Goal: Transaction & Acquisition: Purchase product/service

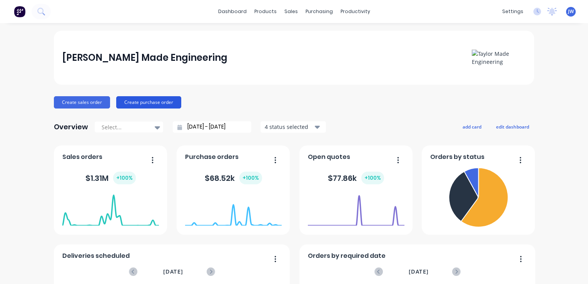
click at [149, 101] on button "Create purchase order" at bounding box center [148, 102] width 65 height 12
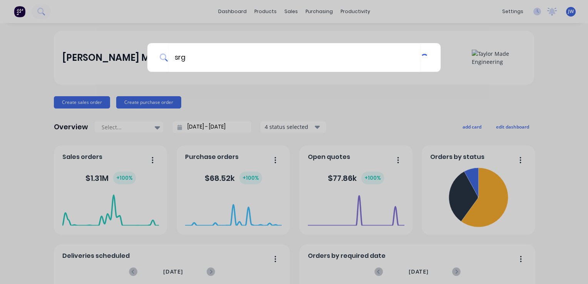
type input "srg"
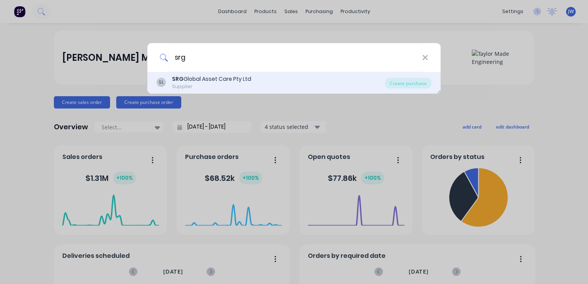
click at [212, 78] on div "SRG Global Asset Care Pty Ltd" at bounding box center [211, 79] width 79 height 8
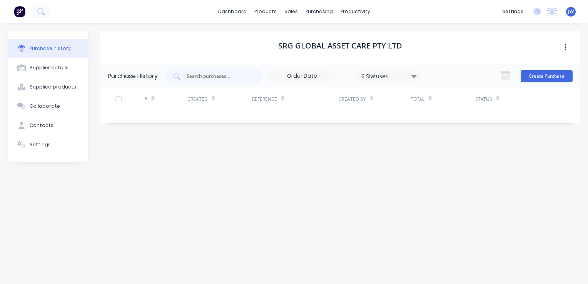
click at [120, 97] on div at bounding box center [118, 99] width 15 height 15
click at [542, 74] on button "Create Purchase" at bounding box center [547, 76] width 52 height 12
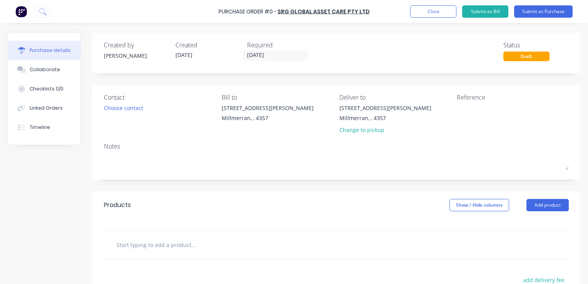
scroll to position [77, 0]
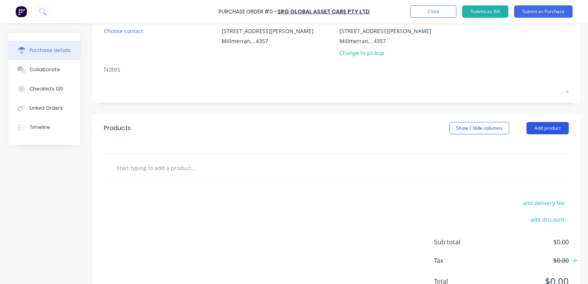
click at [549, 129] on button "Add product" at bounding box center [547, 128] width 42 height 12
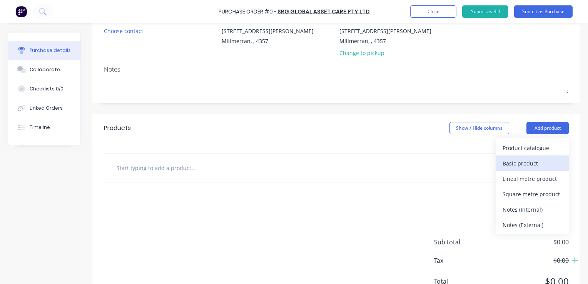
click at [517, 165] on div "Basic product" at bounding box center [532, 163] width 59 height 11
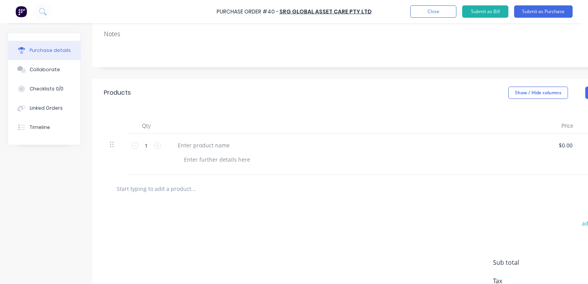
scroll to position [115, 0]
click at [220, 156] on div at bounding box center [217, 156] width 78 height 11
click at [182, 142] on div at bounding box center [204, 142] width 64 height 11
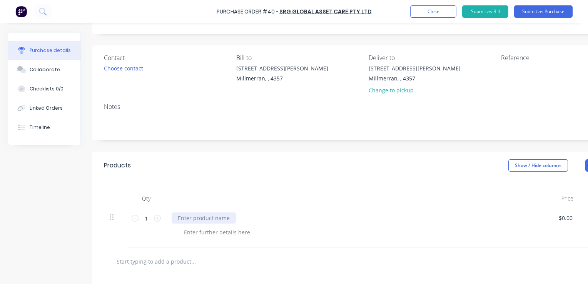
scroll to position [38, 0]
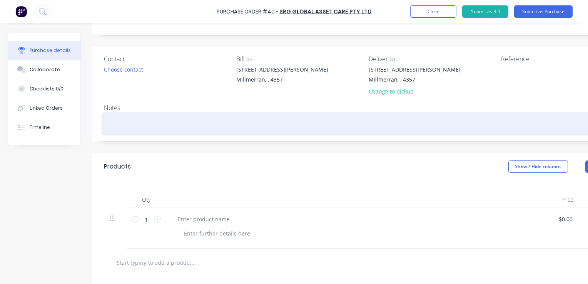
click at [116, 124] on textarea at bounding box center [366, 122] width 524 height 17
paste textarea "WB2025.1407-1"
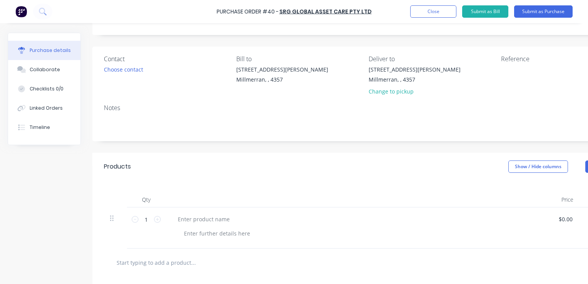
type textarea "x"
type textarea "WB2025.1407-1"
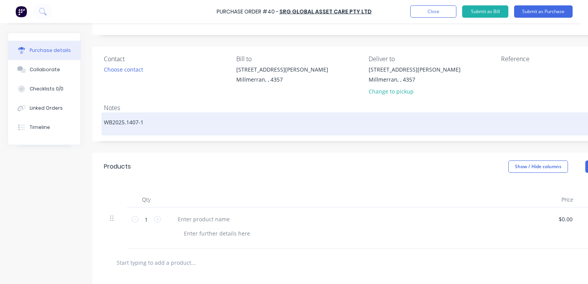
click at [106, 121] on textarea "WB2025.1407-1" at bounding box center [366, 122] width 524 height 17
type textarea "x"
type textarea "AWB2025.1407-1"
type textarea "x"
type textarea "ASWB2025.1407-1"
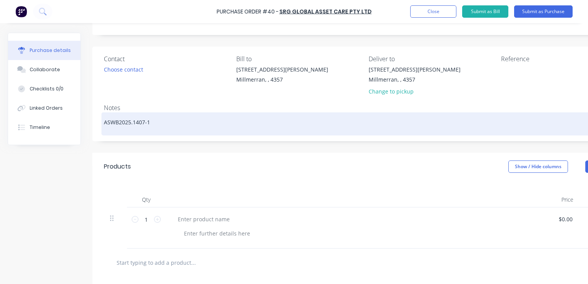
type textarea "x"
type textarea "AS WB2025.1407-1"
type textarea "x"
type textarea "AS pWB2025.1407-1"
type textarea "x"
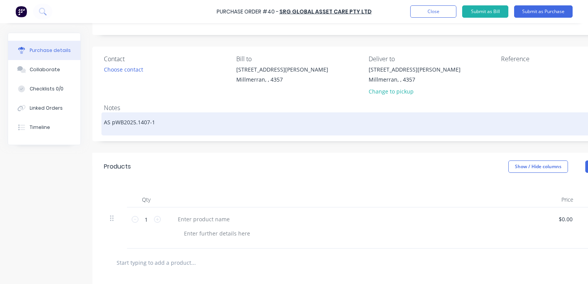
type textarea "AS peWB2025.1407-1"
type textarea "x"
type textarea "AS perWB2025.1407-1"
type textarea "x"
type textarea "AS per WB2025.1407-1"
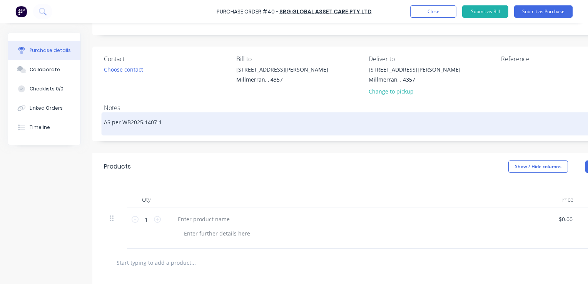
type textarea "x"
type textarea "AS per pWB2025.1407-1"
type textarea "x"
type textarea "AS per WB2025.1407-1"
type textarea "x"
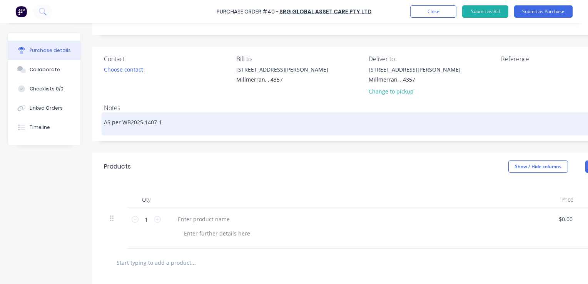
type textarea "AS per SWB2025.1407-1"
type textarea "x"
type textarea "AS per SRWB2025.1407-1"
type textarea "x"
type textarea "AS per SRGWB2025.1407-1"
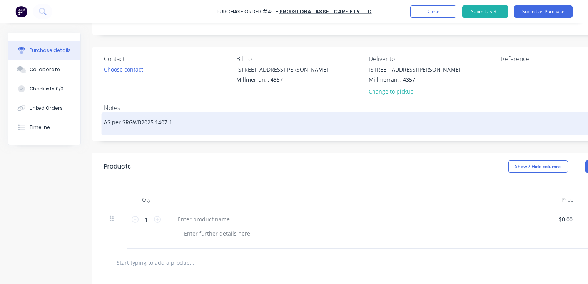
type textarea "x"
type textarea "AS per SRG WB2025.1407-1"
type textarea "x"
type textarea "AS per SRG pWB2025.1407-1"
type textarea "x"
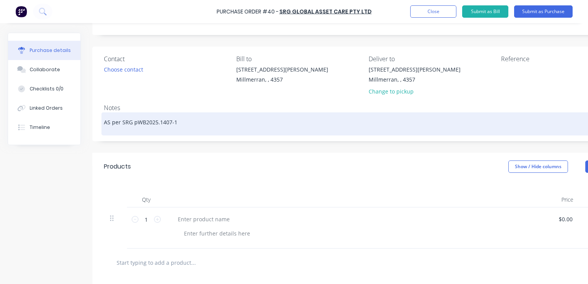
type textarea "AS per SRG prWB2025.1407-1"
type textarea "x"
type textarea "AS per SRG proWB2025.1407-1"
type textarea "x"
type textarea "AS per SRG propWB2025.1407-1"
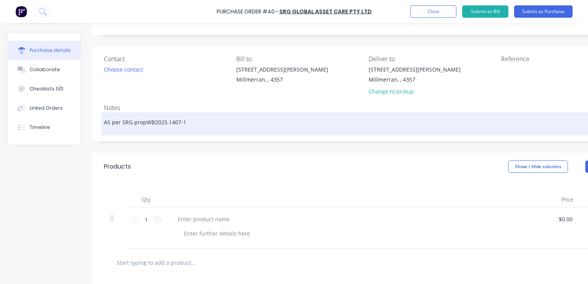
type textarea "x"
type textarea "AS per SRG propoWB2025.1407-1"
type textarea "x"
type textarea "AS per SRG proposWB2025.1407-1"
type textarea "x"
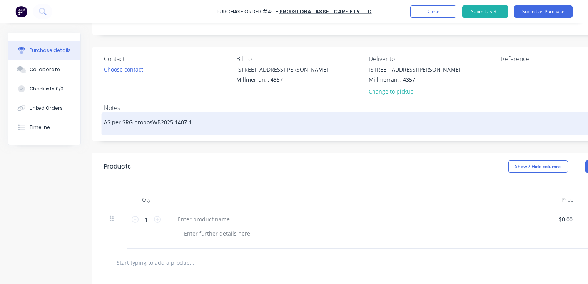
type textarea "AS per SRG proposaWB2025.1407-1"
type textarea "x"
type textarea "AS per SRG proposalWB2025.1407-1"
type textarea "x"
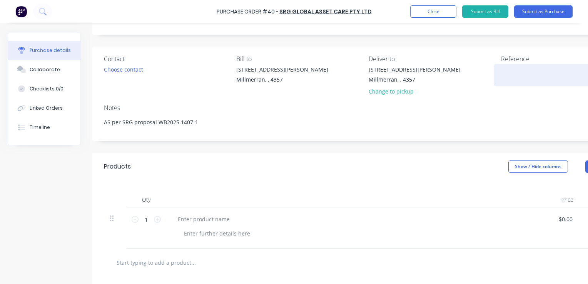
type textarea "AS per SRG proposal WB2025.1407-1"
type textarea "x"
type textarea "AS per SRG proposal WB2025.1407-1"
click at [523, 68] on textarea at bounding box center [549, 73] width 96 height 17
type textarea "x"
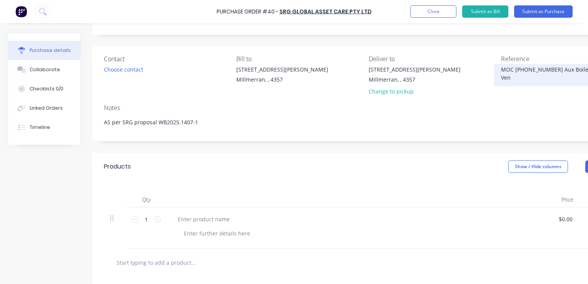
type textarea "MOC [PHONE_NUMBER] Aux Boiler Vent"
type textarea "x"
click at [528, 68] on textarea "MOC [PHONE_NUMBER] Aux Boiler Vent" at bounding box center [549, 73] width 96 height 17
type textarea "MOC 25-7-034 Aux Boiler Vent"
type textarea "x"
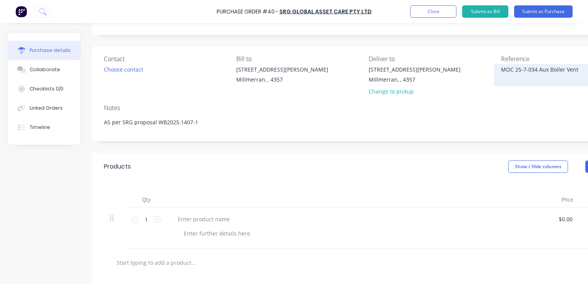
click at [529, 72] on textarea "MOC 25-7-034 Aux Boiler Vent" at bounding box center [549, 73] width 96 height 17
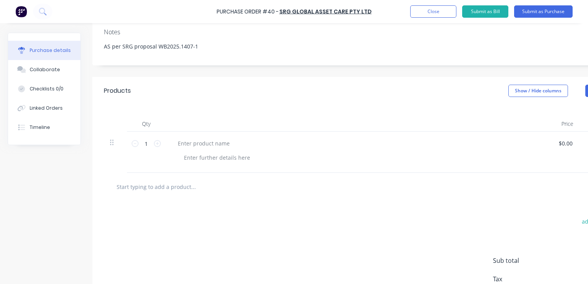
scroll to position [115, 0]
type textarea "MOC 25-7-134 Aux Boiler Vent"
type textarea "x"
type textarea "MOC 25-7-134 Aux Boiler Vent"
click at [204, 142] on div at bounding box center [204, 142] width 64 height 11
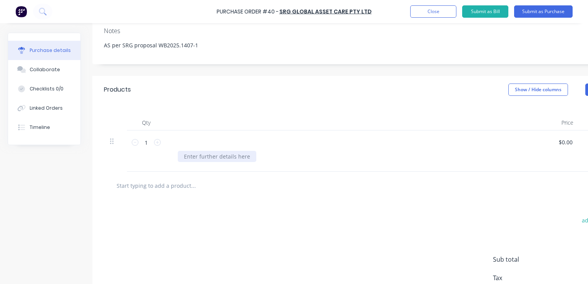
drag, startPoint x: 194, startPoint y: 141, endPoint x: 182, endPoint y: 151, distance: 15.6
click at [182, 151] on div at bounding box center [217, 156] width 78 height 11
click at [180, 142] on div at bounding box center [178, 142] width 12 height 11
click at [188, 154] on div at bounding box center [217, 156] width 78 height 11
click at [189, 142] on div at bounding box center [358, 142] width 372 height 11
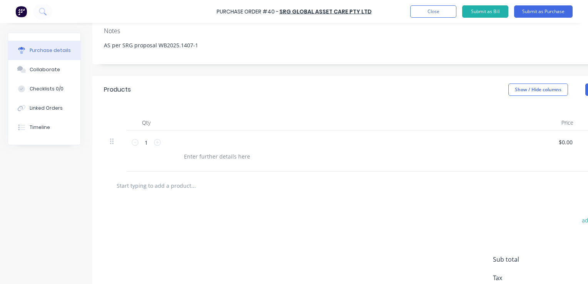
click at [184, 138] on div at bounding box center [358, 142] width 372 height 11
click at [177, 141] on div at bounding box center [178, 142] width 12 height 11
click at [361, 200] on div "add delivery fee add discount Sub total $0.00 Tax $0.00 Total $0.00" at bounding box center [365, 263] width 547 height 127
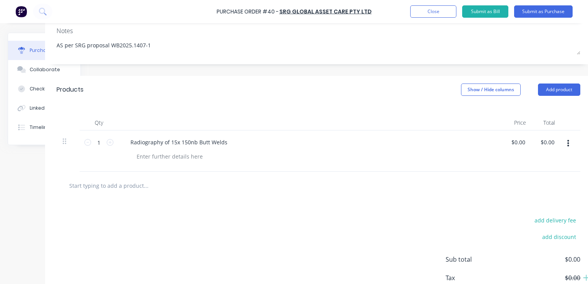
scroll to position [115, 57]
type textarea "x"
click at [505, 137] on div "0.00 $0.00" at bounding box center [514, 142] width 18 height 11
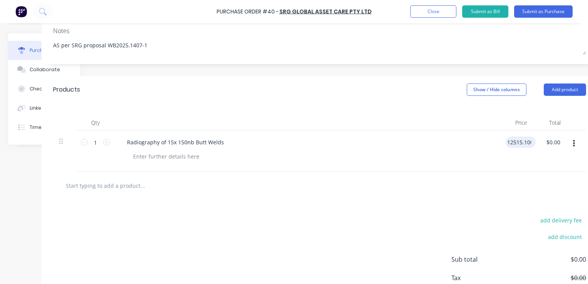
type input "12515.1000"
type textarea "x"
click at [538, 141] on input "12515.1000" at bounding box center [522, 142] width 33 height 11
type input "12515.10"
click at [532, 190] on div at bounding box center [319, 185] width 521 height 15
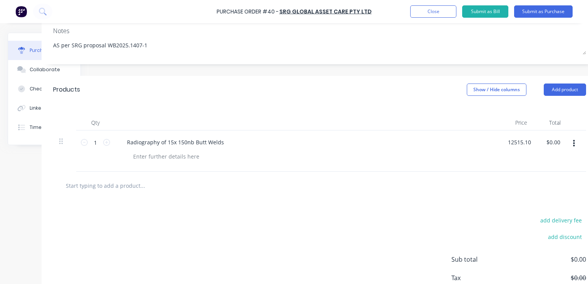
type textarea "x"
type input "$12,515.10"
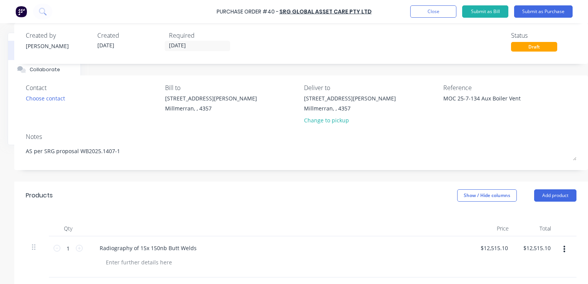
scroll to position [0, 84]
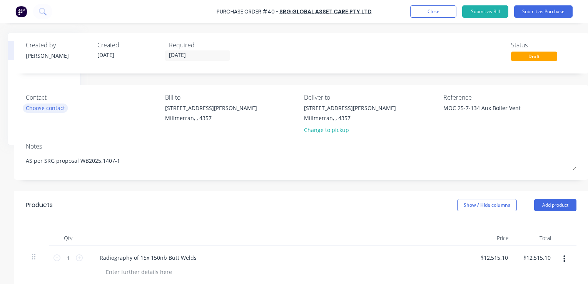
click at [56, 105] on div "Choose contact" at bounding box center [45, 108] width 39 height 8
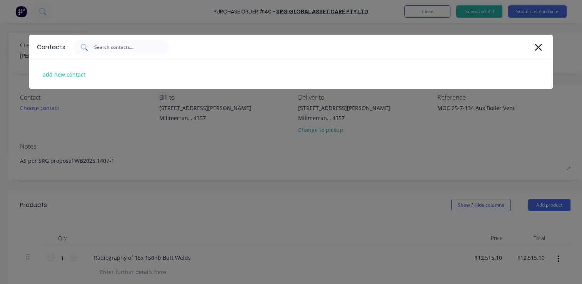
type textarea "x"
click at [110, 50] on input "text" at bounding box center [125, 47] width 64 height 8
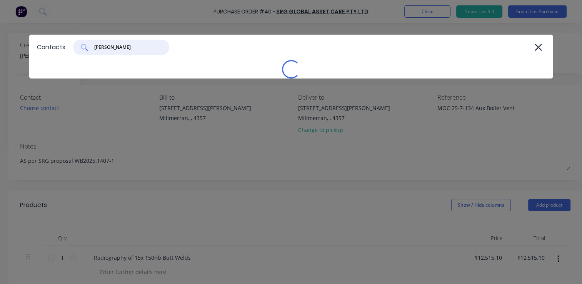
type input "[PERSON_NAME]"
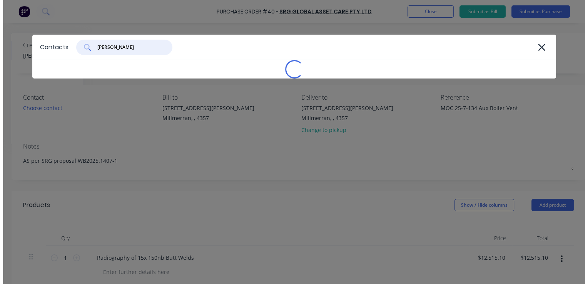
scroll to position [0, 0]
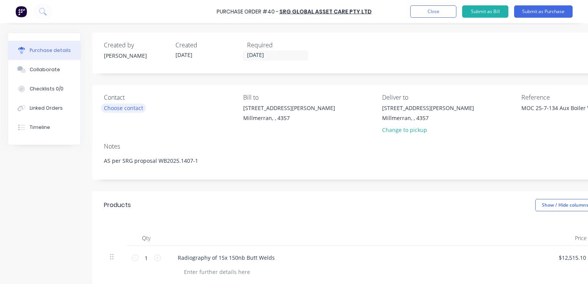
click at [132, 107] on div "Choose contact" at bounding box center [123, 108] width 39 height 8
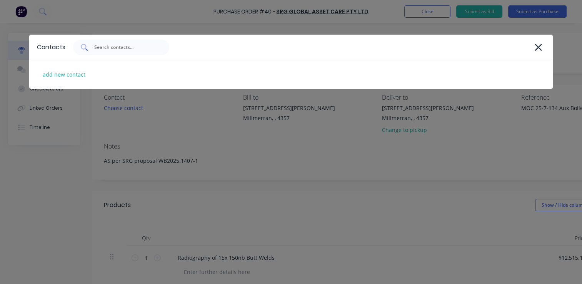
type textarea "x"
click at [117, 45] on input "text" at bounding box center [125, 47] width 64 height 8
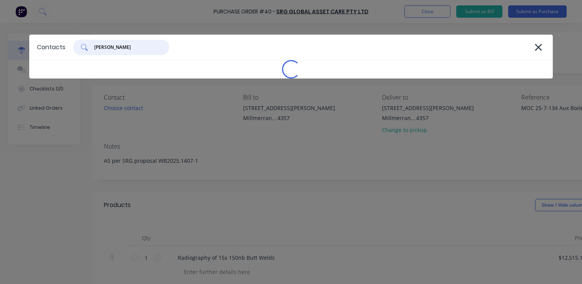
type input "[PERSON_NAME]"
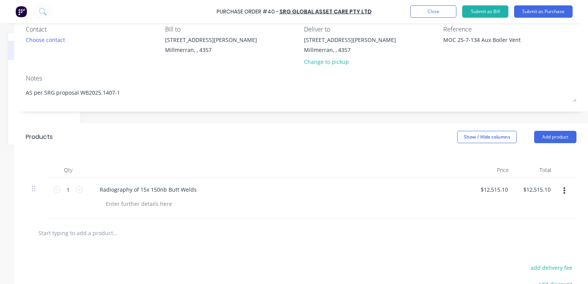
scroll to position [0, 84]
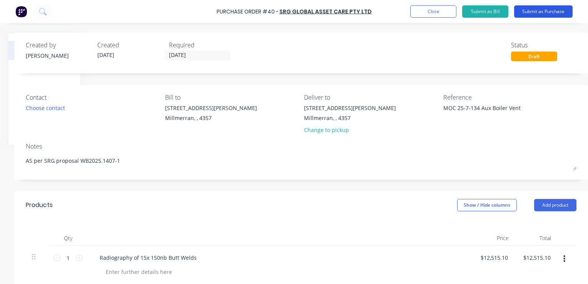
click at [538, 13] on button "Submit as Purchase" at bounding box center [543, 11] width 58 height 12
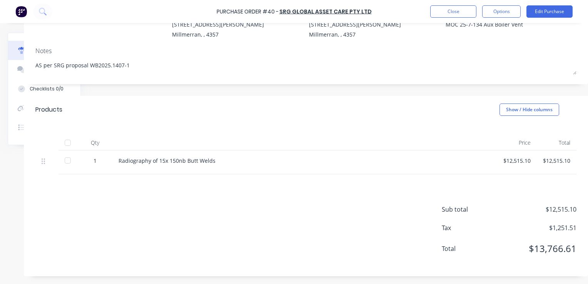
scroll to position [0, 74]
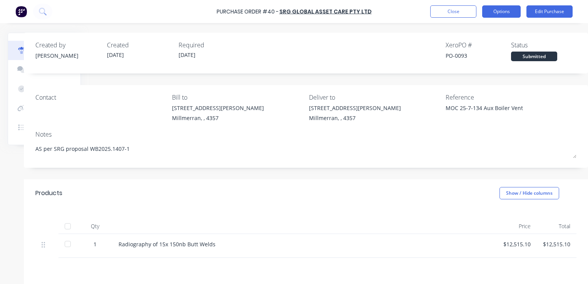
click at [504, 9] on button "Options" at bounding box center [501, 11] width 38 height 12
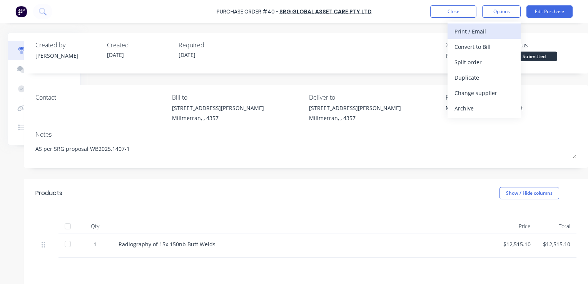
click at [466, 33] on div "Print / Email" at bounding box center [483, 31] width 59 height 11
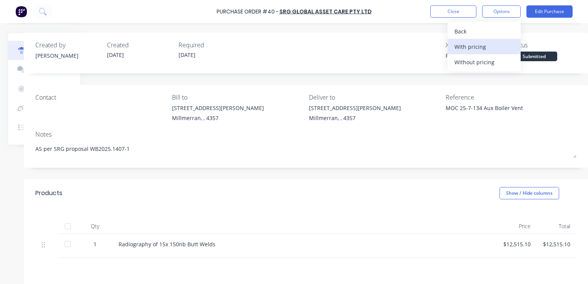
click at [474, 46] on div "With pricing" at bounding box center [483, 46] width 59 height 11
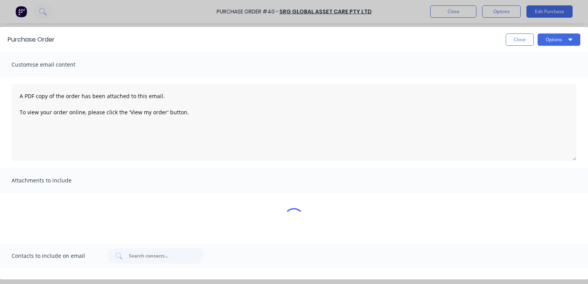
scroll to position [0, 0]
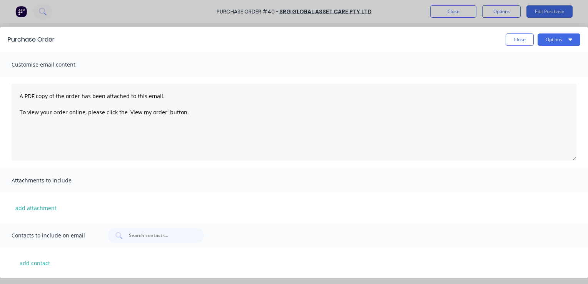
type textarea "x"
click at [575, 39] on button "Options" at bounding box center [559, 39] width 43 height 12
click at [149, 237] on input "text" at bounding box center [160, 236] width 64 height 8
type input "b"
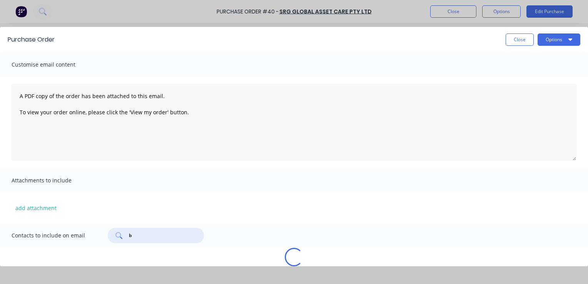
type textarea "x"
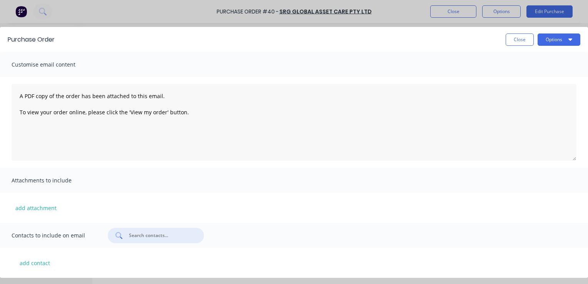
paste input "[PERSON_NAME][EMAIL_ADDRESS][PERSON_NAME][DOMAIN_NAME]"
type input "[PERSON_NAME][EMAIL_ADDRESS][PERSON_NAME][DOMAIN_NAME]"
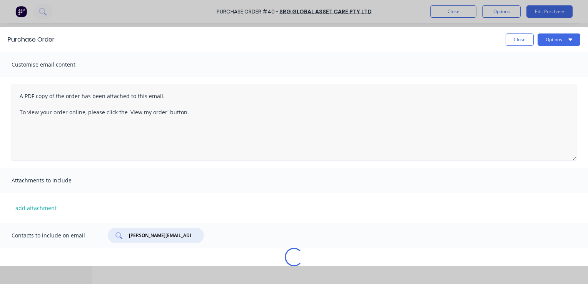
scroll to position [0, 22]
type textarea "x"
type input "[PERSON_NAME][EMAIL_ADDRESS][PERSON_NAME][DOMAIN_NAME]"
type textarea "x"
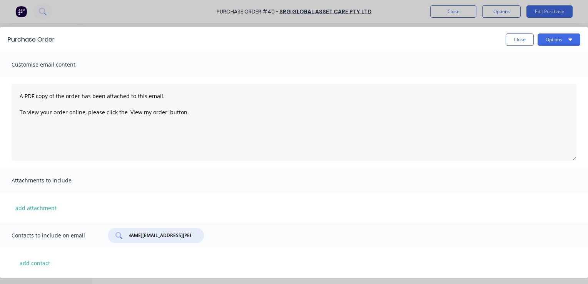
click at [223, 180] on div "Attachments to include" at bounding box center [294, 180] width 588 height 25
click at [194, 239] on div "[PERSON_NAME][EMAIL_ADDRESS][PERSON_NAME][DOMAIN_NAME]" at bounding box center [156, 235] width 96 height 15
click at [35, 262] on button "add contact" at bounding box center [35, 263] width 46 height 12
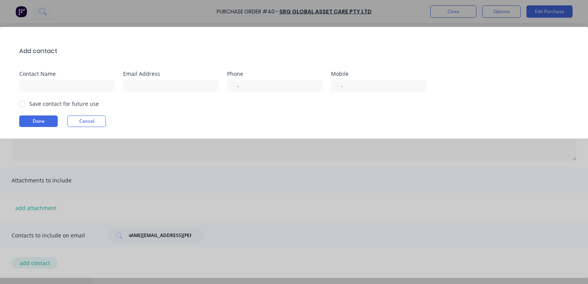
scroll to position [0, 0]
click at [88, 120] on button "Cancel" at bounding box center [86, 121] width 38 height 12
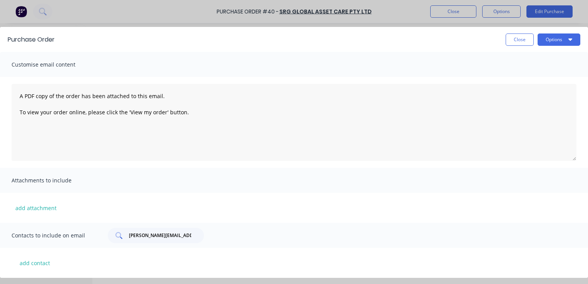
click at [202, 233] on div "[PERSON_NAME][EMAIL_ADDRESS][PERSON_NAME][DOMAIN_NAME]" at bounding box center [156, 235] width 96 height 15
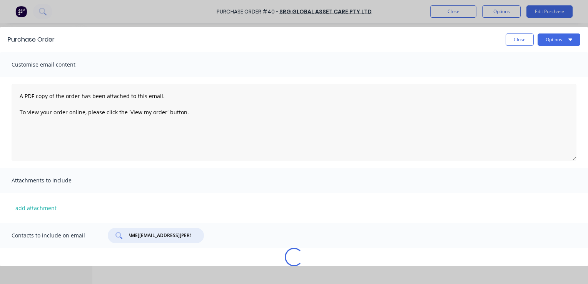
scroll to position [0, 30]
type input "[PERSON_NAME][EMAIL_ADDRESS][PERSON_NAME][DOMAIN_NAME] [PERSON_NAME][EMAIL_ADDR…"
type textarea "x"
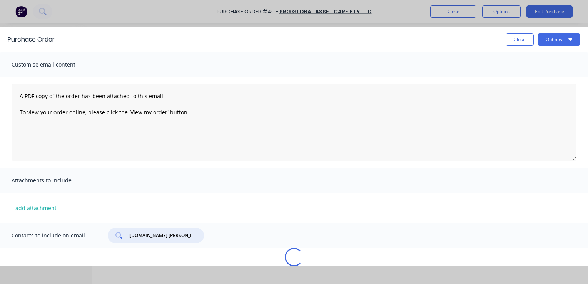
type input "[PERSON_NAME][EMAIL_ADDRESS][PERSON_NAME][DOMAIN_NAME] [PERSON_NAME][EMAIL_ADDR…"
type textarea "x"
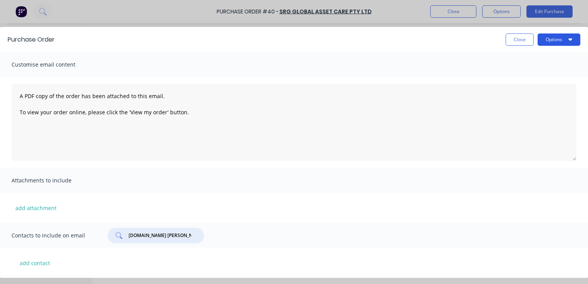
type input "[PERSON_NAME][EMAIL_ADDRESS][PERSON_NAME][DOMAIN_NAME] [PERSON_NAME][EMAIL_ADDR…"
click at [566, 38] on button "Options" at bounding box center [559, 39] width 43 height 12
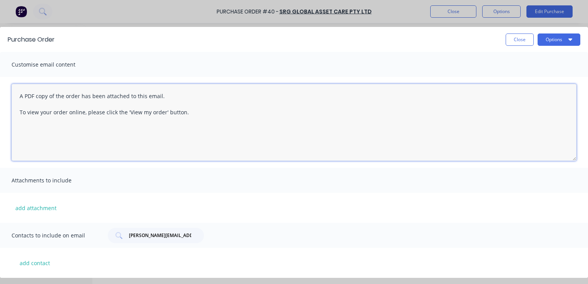
click at [500, 147] on textarea "A PDF copy of the order has been attached to this email. To view your order onl…" at bounding box center [294, 122] width 565 height 77
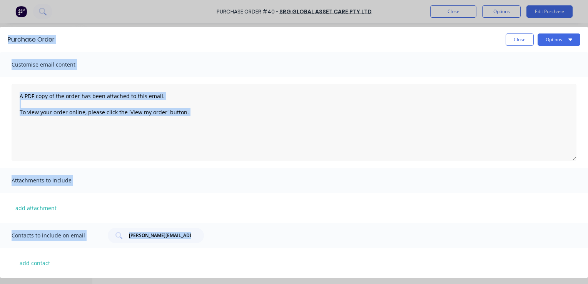
drag, startPoint x: 409, startPoint y: 282, endPoint x: 488, endPoint y: 270, distance: 80.2
click at [490, 271] on div "Purchase Order Close Options Customise email content A PDF copy of the order ha…" at bounding box center [294, 142] width 588 height 284
drag, startPoint x: 422, startPoint y: 281, endPoint x: 497, endPoint y: 272, distance: 75.9
click at [497, 272] on div "Purchase Order Close Options Customise email content A PDF copy of the order ha…" at bounding box center [294, 142] width 588 height 284
drag, startPoint x: 460, startPoint y: 279, endPoint x: 499, endPoint y: 267, distance: 40.3
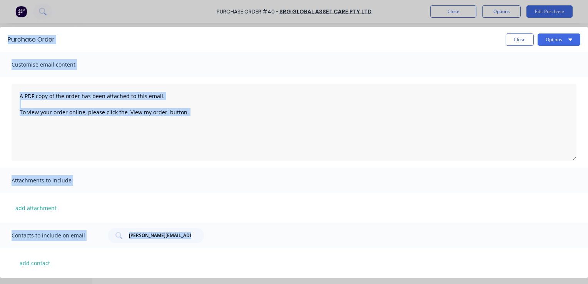
click at [501, 277] on div "Purchase Order Close Options Customise email content A PDF copy of the order ha…" at bounding box center [294, 142] width 588 height 284
click at [417, 196] on div "add attachment" at bounding box center [294, 208] width 588 height 30
drag, startPoint x: 316, startPoint y: 280, endPoint x: 437, endPoint y: 272, distance: 121.5
click at [437, 272] on div "Purchase Order Close Options Customise email content A PDF copy of the order ha…" at bounding box center [294, 142] width 588 height 284
click at [93, 44] on div "Close Options" at bounding box center [321, 39] width 518 height 12
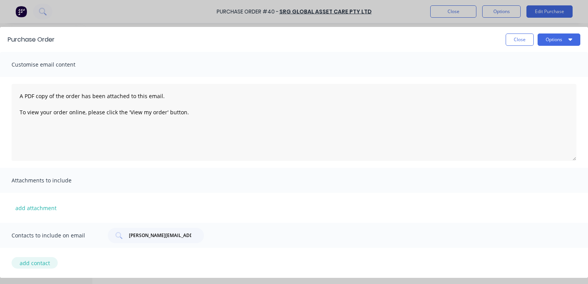
click at [39, 262] on button "add contact" at bounding box center [35, 263] width 46 height 12
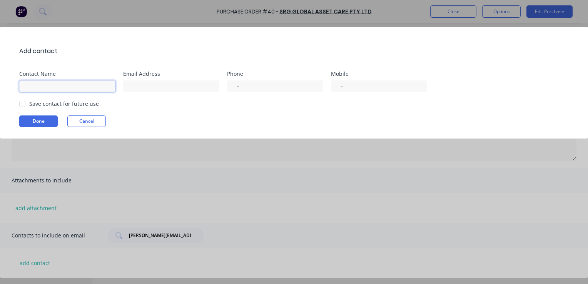
click at [45, 85] on input at bounding box center [67, 86] width 96 height 12
type input "[PERSON_NAME]"
click at [147, 88] on input at bounding box center [171, 86] width 96 height 12
type input "b"
paste input "[PERSON_NAME][EMAIL_ADDRESS][PERSON_NAME][DOMAIN_NAME]"
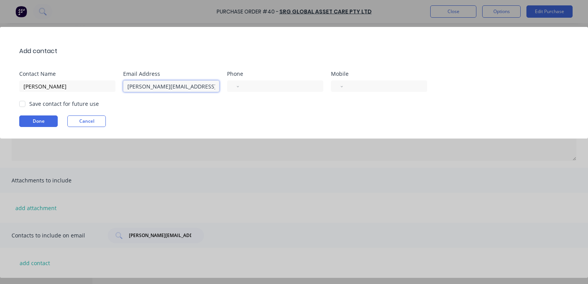
scroll to position [0, 1]
type input "[PERSON_NAME][EMAIL_ADDRESS][PERSON_NAME][DOMAIN_NAME]"
click at [328, 155] on div "Add contact Contact Name [PERSON_NAME] Email Address [PERSON_NAME][EMAIL_ADDRES…" at bounding box center [294, 142] width 588 height 284
click at [23, 104] on div at bounding box center [22, 103] width 15 height 15
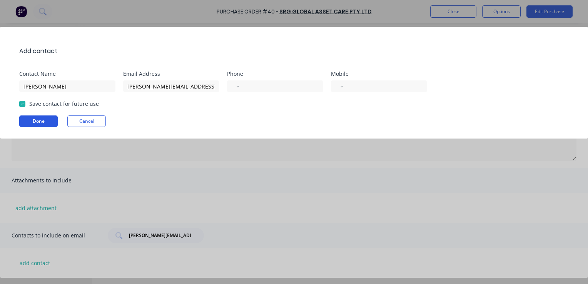
click at [37, 123] on button "Done" at bounding box center [38, 121] width 38 height 12
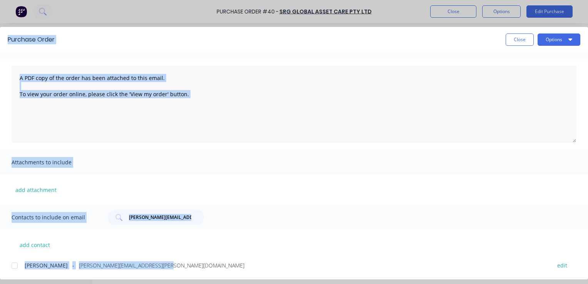
scroll to position [18, 0]
drag, startPoint x: 445, startPoint y: 282, endPoint x: 517, endPoint y: 273, distance: 72.9
click at [516, 274] on div "Purchase Order Close Options Customise email content A PDF copy of the order ha…" at bounding box center [294, 142] width 588 height 284
drag, startPoint x: 327, startPoint y: 208, endPoint x: 346, endPoint y: 168, distance: 43.9
click at [327, 208] on div "Contacts to include on email [PERSON_NAME][EMAIL_ADDRESS][PERSON_NAME][DOMAIN_N…" at bounding box center [294, 216] width 588 height 25
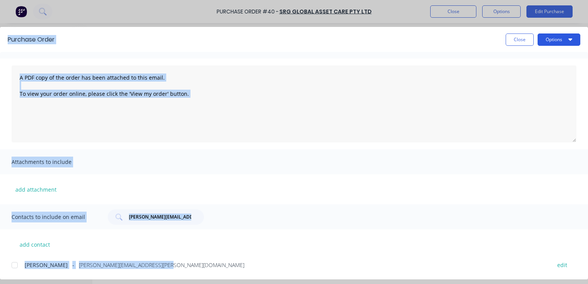
click at [573, 40] on button "Options" at bounding box center [559, 39] width 43 height 12
click at [516, 110] on textarea "A PDF copy of the order has been attached to this email. To view your order onl…" at bounding box center [294, 103] width 565 height 77
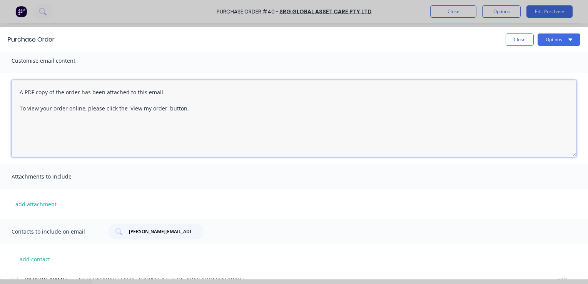
scroll to position [0, 0]
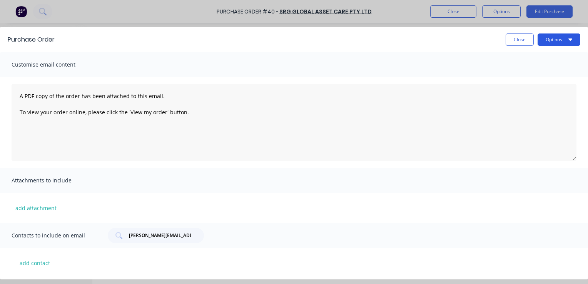
click at [566, 37] on button "Options" at bounding box center [559, 39] width 43 height 12
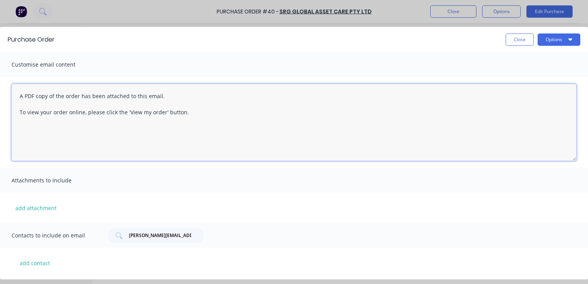
click at [246, 97] on textarea "A PDF copy of the order has been attached to this email. To view your order onl…" at bounding box center [294, 122] width 565 height 77
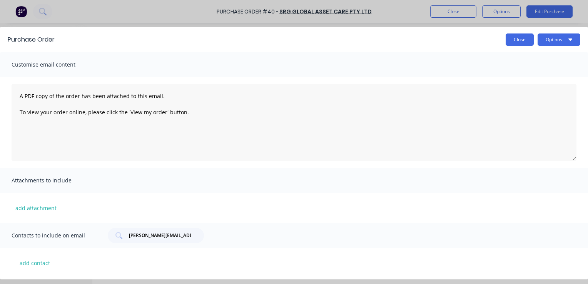
click at [522, 40] on button "Close" at bounding box center [520, 39] width 28 height 12
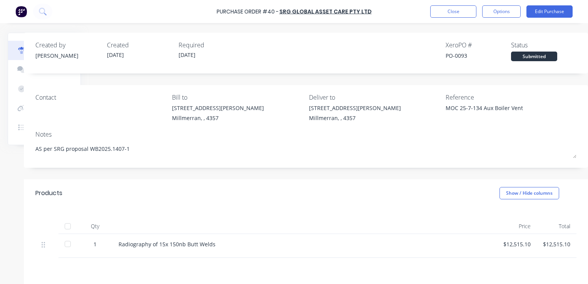
scroll to position [0, 74]
click at [503, 13] on button "Options" at bounding box center [501, 11] width 38 height 12
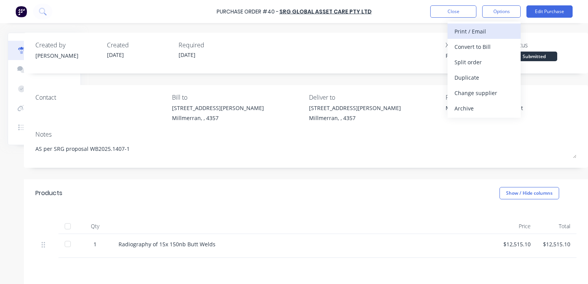
click at [478, 30] on div "Print / Email" at bounding box center [483, 31] width 59 height 11
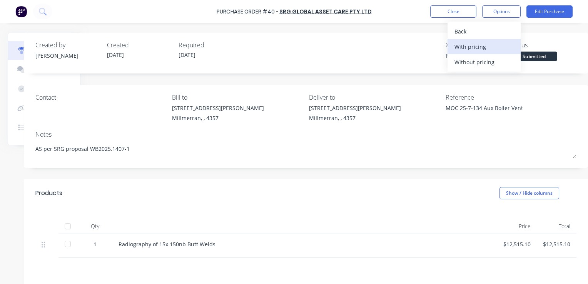
click at [473, 49] on div "With pricing" at bounding box center [483, 46] width 59 height 11
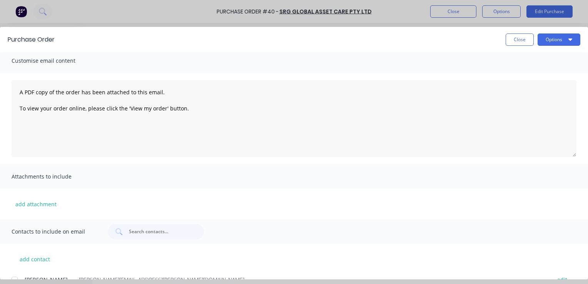
scroll to position [0, 0]
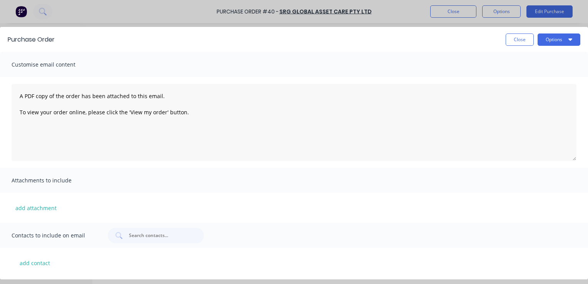
click at [497, 12] on div "Purchase Order Close Options Customise email content A PDF copy of the order ha…" at bounding box center [294, 142] width 588 height 284
click at [572, 41] on icon "button" at bounding box center [570, 39] width 4 height 6
click at [526, 75] on div "Print" at bounding box center [543, 74] width 59 height 11
click at [449, 14] on div "Purchase Order Close Options Customise email content A PDF copy of the order ha…" at bounding box center [294, 142] width 588 height 284
click at [511, 37] on button "Close" at bounding box center [520, 39] width 28 height 12
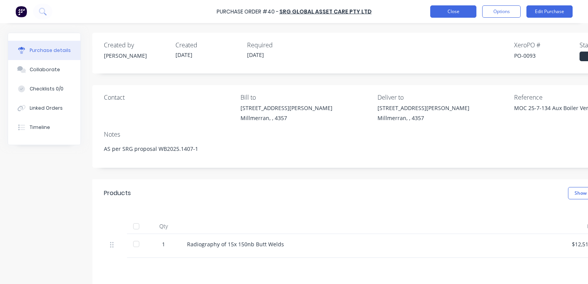
click at [457, 14] on button "Close" at bounding box center [453, 11] width 46 height 12
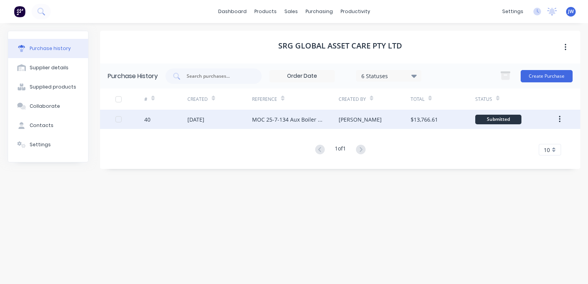
click at [560, 118] on icon "button" at bounding box center [560, 119] width 2 height 8
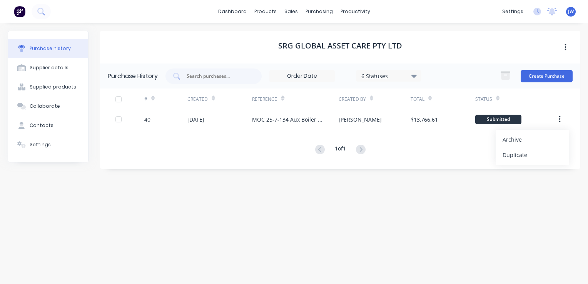
click at [419, 257] on div "SRG Global Asset Care Pty Ltd Purchase History 6 Statuses 6 Statuses Create Pur…" at bounding box center [340, 150] width 480 height 238
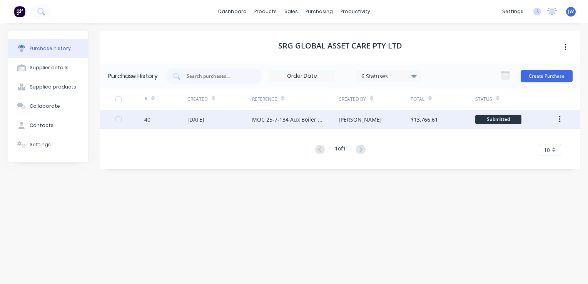
click at [116, 116] on div at bounding box center [118, 119] width 15 height 15
click at [311, 185] on div "SRG Global Asset Care Pty Ltd Purchase History 6 Statuses 6 Statuses Create Pur…" at bounding box center [340, 150] width 480 height 238
click at [259, 118] on div "MOC 25-7-134 Aux Boiler Vent" at bounding box center [287, 119] width 71 height 8
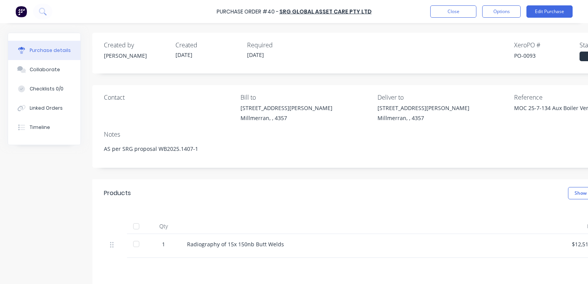
click at [151, 116] on div "Contact" at bounding box center [169, 109] width 131 height 33
click at [137, 109] on div "Contact" at bounding box center [169, 109] width 131 height 33
click at [144, 109] on div "Contact" at bounding box center [169, 109] width 131 height 33
drag, startPoint x: 144, startPoint y: 109, endPoint x: 155, endPoint y: 109, distance: 11.9
click at [144, 109] on div "Contact" at bounding box center [169, 109] width 131 height 33
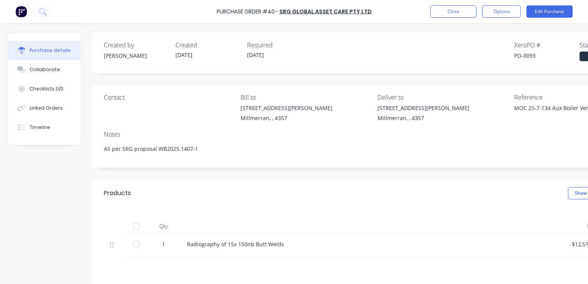
click at [399, 50] on div "Created by [PERSON_NAME] Created [DATE] Required [DATE] Xero PO # PO-0093 Statu…" at bounding box center [374, 50] width 541 height 21
click at [538, 12] on button "Edit Purchase" at bounding box center [549, 11] width 46 height 12
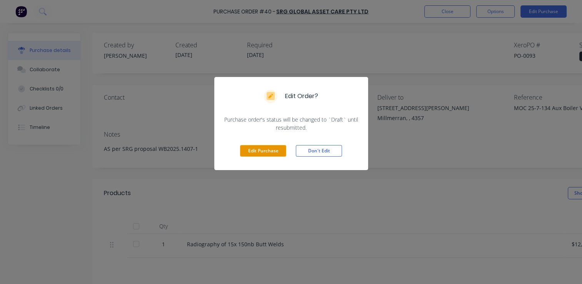
click at [269, 152] on button "Edit Purchase" at bounding box center [263, 151] width 46 height 12
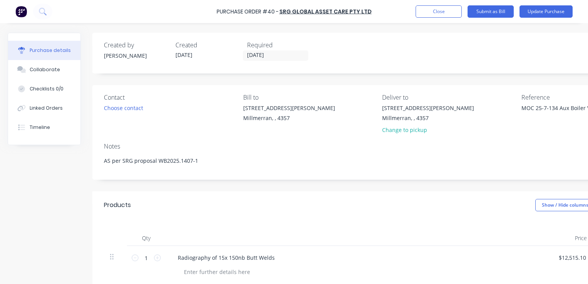
click at [110, 118] on div "Contact Choose contact" at bounding box center [171, 115] width 134 height 45
click at [140, 106] on div "Choose contact" at bounding box center [123, 108] width 39 height 8
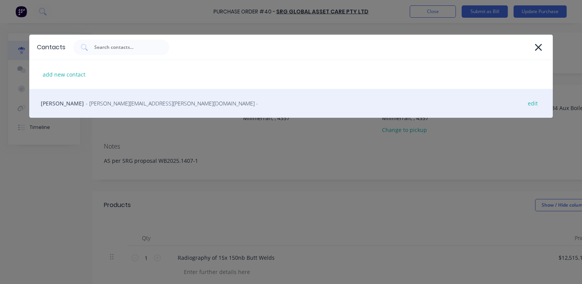
click at [104, 105] on span "- [PERSON_NAME][EMAIL_ADDRESS][PERSON_NAME][DOMAIN_NAME] -" at bounding box center [172, 103] width 172 height 8
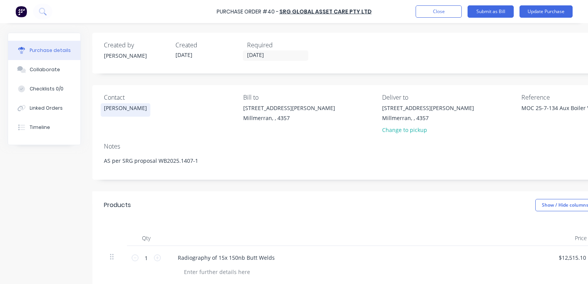
click at [147, 107] on div "[PERSON_NAME]" at bounding box center [125, 110] width 43 height 12
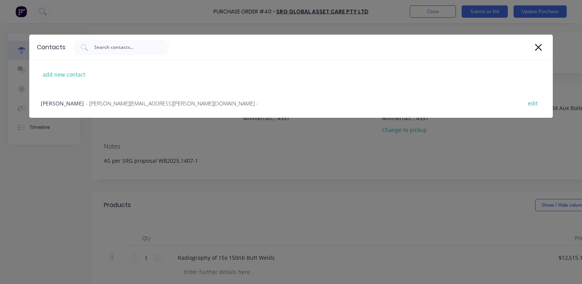
click at [473, 244] on div "Contacts add new contact Bradley Coleman - [EMAIL_ADDRESS][PERSON_NAME][DOMAIN_…" at bounding box center [291, 142] width 582 height 284
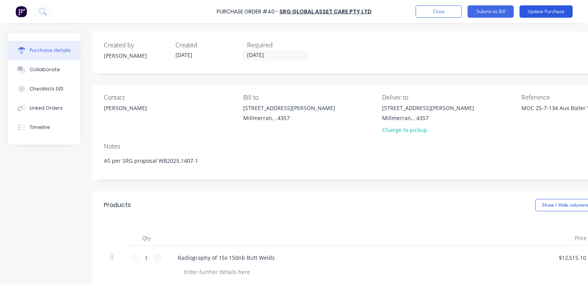
click at [537, 11] on button "Update Purchase" at bounding box center [545, 11] width 53 height 12
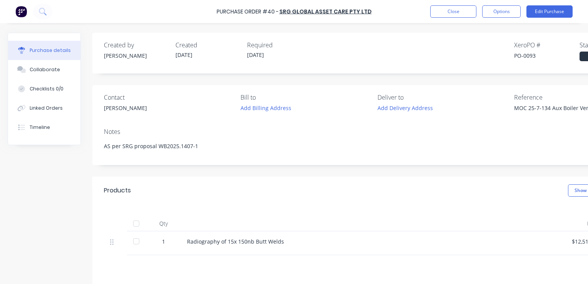
type textarea "x"
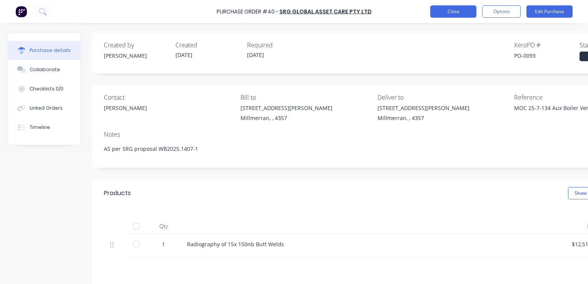
click at [457, 16] on button "Close" at bounding box center [453, 11] width 46 height 12
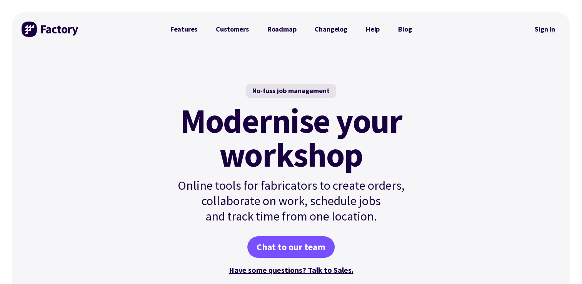
click at [549, 27] on link "Sign in" at bounding box center [544, 29] width 31 height 18
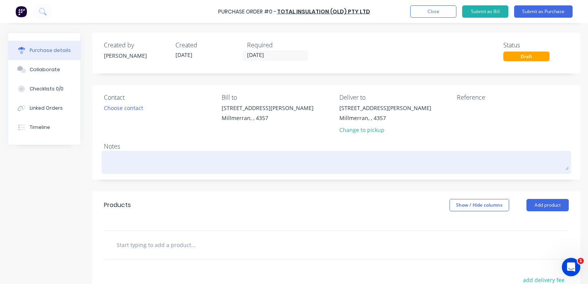
click at [131, 165] on textarea at bounding box center [336, 161] width 465 height 17
type textarea "x"
type textarea "S"
type textarea "x"
type textarea "Su"
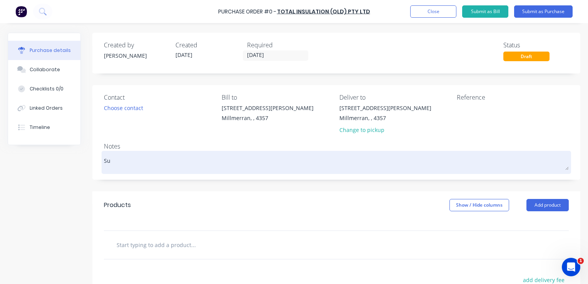
type textarea "x"
type textarea "Sup"
type textarea "x"
type textarea "Supp"
type textarea "x"
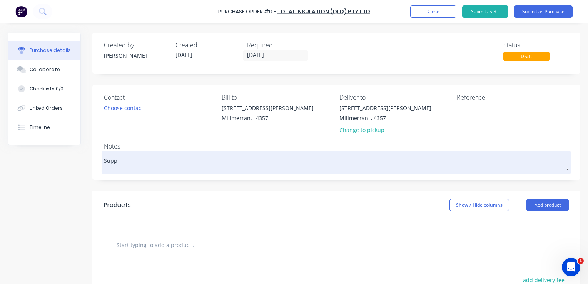
type textarea "Suppl"
type textarea "x"
type textarea "Supply"
type textarea "x"
type textarea "Supply"
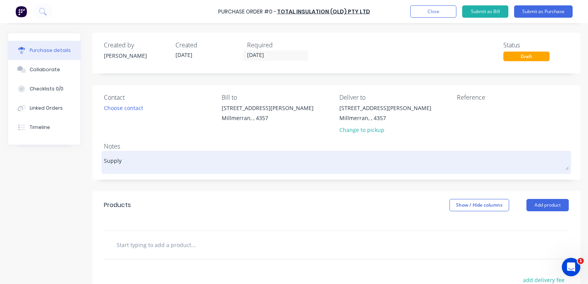
type textarea "x"
type textarea "Supply o"
type textarea "x"
type textarea "Supply or"
type textarea "x"
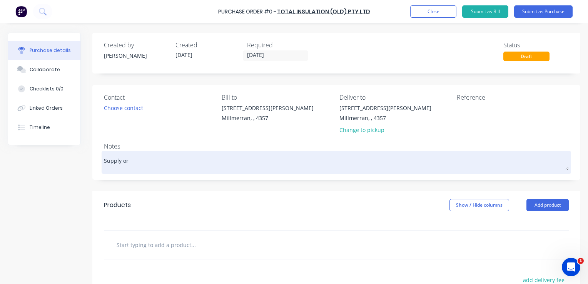
type textarea "Supply ord"
type textarea "x"
type textarea "Supply orde"
type textarea "x"
type textarea "Supply order"
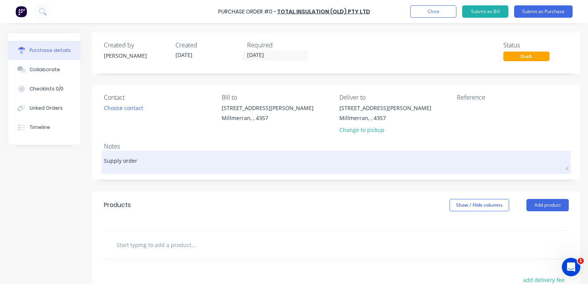
type textarea "x"
type textarea "Supply order"
type textarea "x"
type textarea "Supply order a"
type textarea "x"
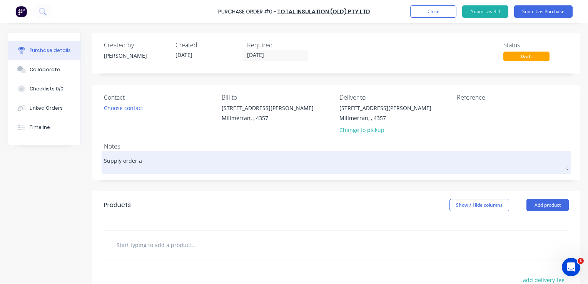
type textarea "Supply order as"
type textarea "x"
type textarea "Supply order as"
type textarea "x"
type textarea "Supply order as p"
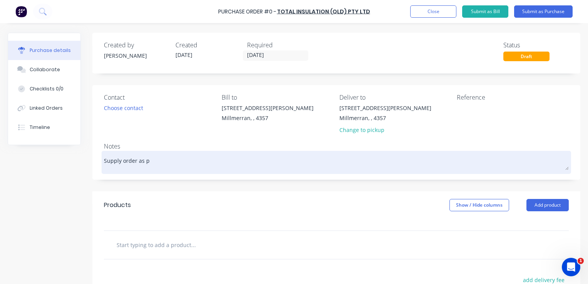
type textarea "x"
type textarea "Supply order as pe"
type textarea "x"
type textarea "Supply order as per"
type textarea "x"
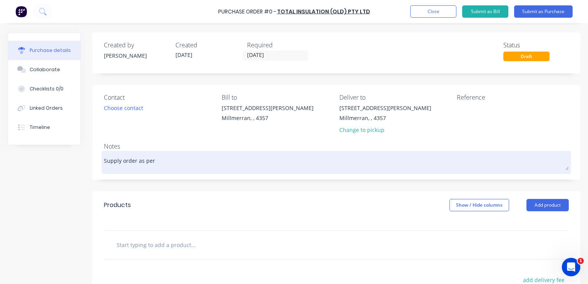
type textarea "Supply order as per"
paste textarea "SQ-8353"
type textarea "x"
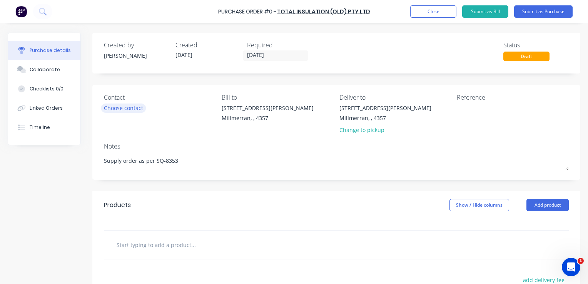
type textarea "Supply order as per SQ-8353"
type textarea "x"
type textarea "Supply order as per SQ-8353"
click at [133, 111] on div "Choose contact" at bounding box center [123, 108] width 39 height 8
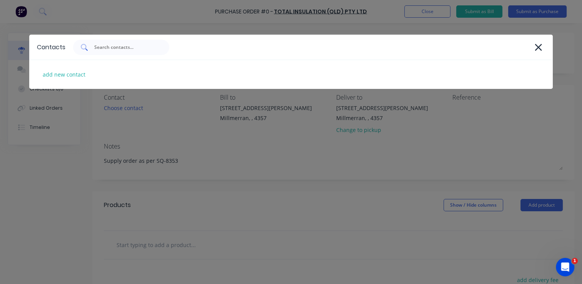
type textarea "x"
click at [124, 47] on input "text" at bounding box center [125, 47] width 64 height 8
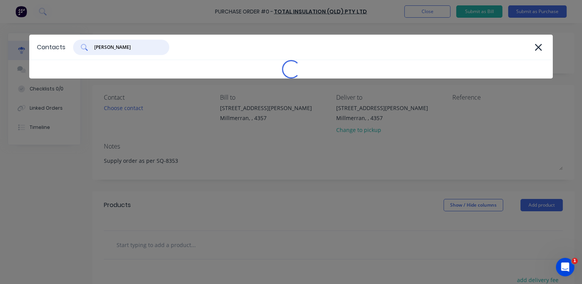
type input "Brett Woolen"
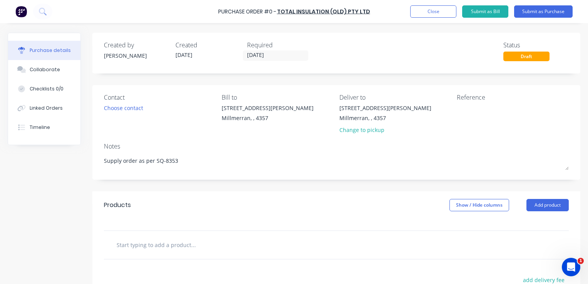
type textarea "x"
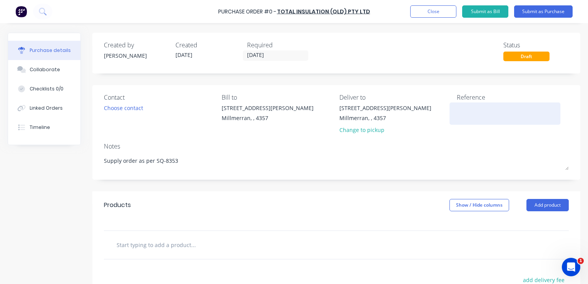
click at [469, 111] on textarea at bounding box center [505, 112] width 96 height 17
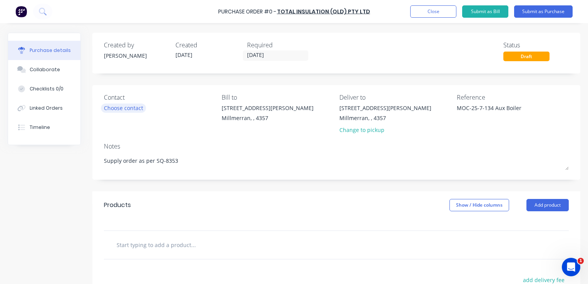
type textarea "MOC-25-7-134 Aux Boiler"
type textarea "x"
type textarea "MOC-25-7-134 Aux Boiler"
drag, startPoint x: 119, startPoint y: 109, endPoint x: 115, endPoint y: 108, distance: 4.9
click at [115, 108] on div "Choose contact" at bounding box center [123, 108] width 39 height 8
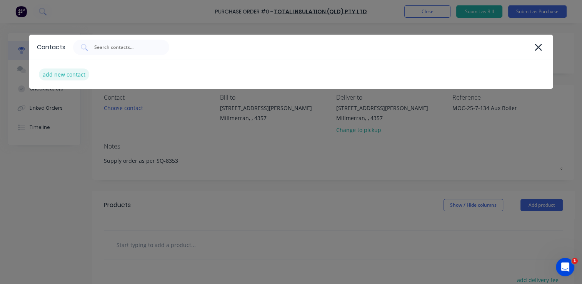
type textarea "x"
click at [57, 75] on div "add new contact" at bounding box center [64, 74] width 50 height 12
select select "AU"
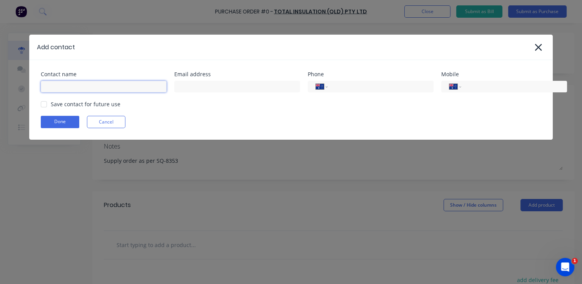
type textarea "x"
click at [68, 86] on input at bounding box center [104, 87] width 126 height 12
type input "B"
type input "T"
type input "Brett Woolen"
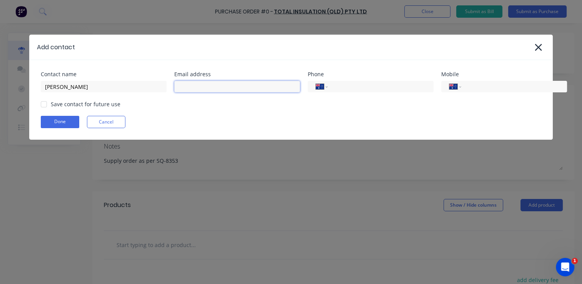
click at [206, 85] on input at bounding box center [237, 87] width 126 height 12
type textarea "x"
paste input "brett@total-insulation.com.au"
type input "brett@total-insulation.com.au"
type textarea "x"
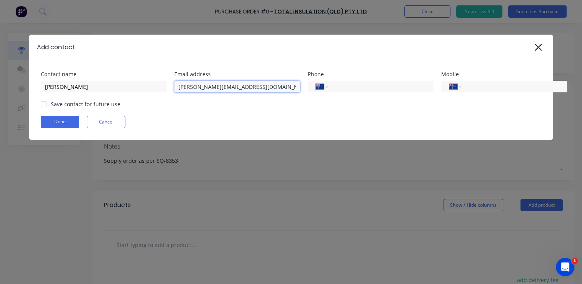
click at [43, 104] on div at bounding box center [43, 104] width 15 height 15
type input "brett@total-insulation.com.au"
click at [62, 122] on button "Done" at bounding box center [60, 122] width 38 height 12
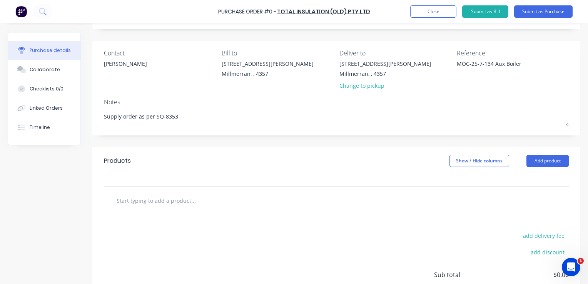
scroll to position [77, 0]
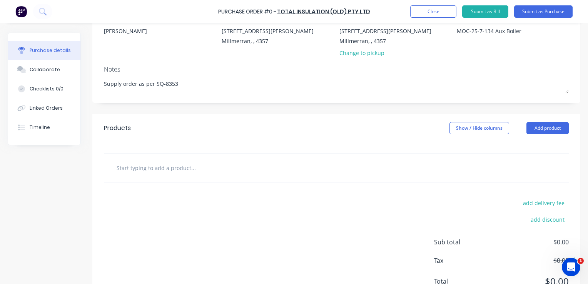
click at [159, 168] on input "text" at bounding box center [193, 167] width 154 height 15
click at [558, 126] on button "Add product" at bounding box center [547, 128] width 42 height 12
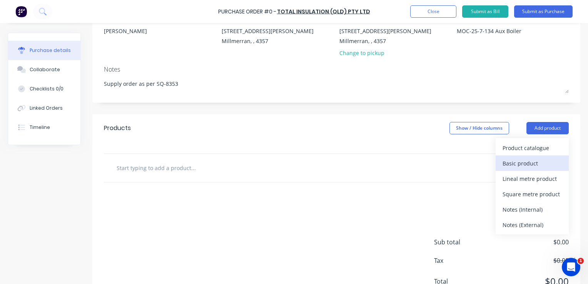
click at [515, 165] on div "Basic product" at bounding box center [532, 163] width 59 height 11
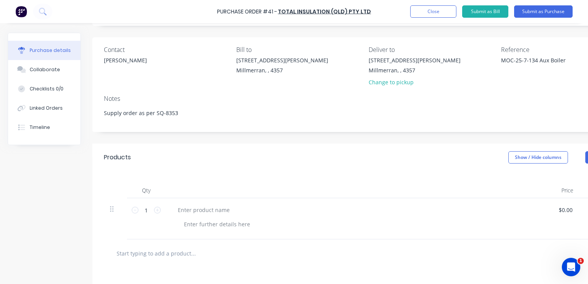
scroll to position [77, 0]
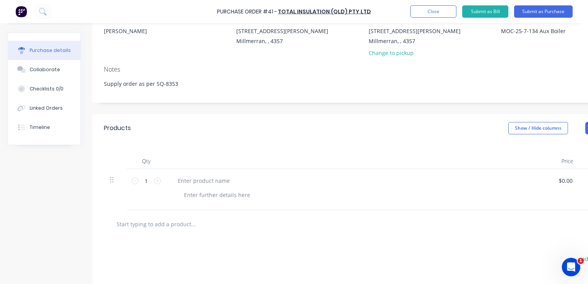
drag, startPoint x: 179, startPoint y: 82, endPoint x: 99, endPoint y: 84, distance: 80.0
click at [99, 84] on div "Contact Brett Woolen Bill to 14-16 Crocker St Millmerran, , 4357 Deliver to 14-…" at bounding box center [365, 55] width 547 height 95
type textarea "x"
click at [196, 178] on div at bounding box center [204, 180] width 64 height 11
paste div
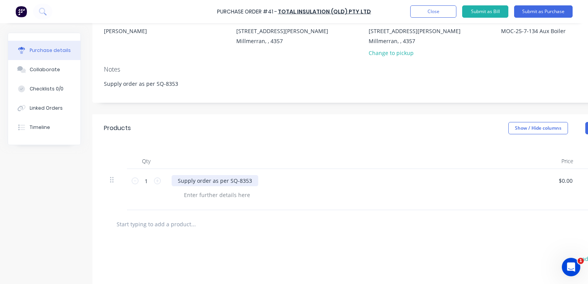
scroll to position [171, 0]
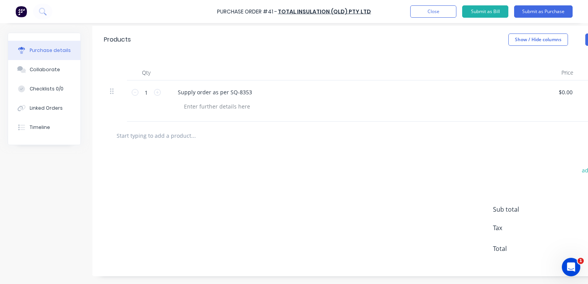
click at [511, 170] on div "add delivery fee add discount" at bounding box center [560, 183] width 135 height 36
click at [508, 205] on span "Sub total" at bounding box center [522, 209] width 58 height 9
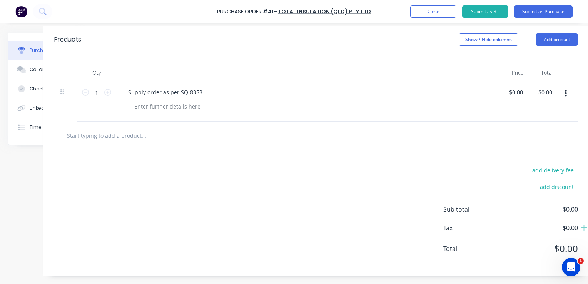
scroll to position [171, 57]
click at [565, 205] on span "$0.00" at bounding box center [537, 209] width 77 height 9
click at [562, 205] on span "$0.00" at bounding box center [537, 209] width 77 height 9
type textarea "x"
click at [508, 90] on input "0.00" at bounding box center [515, 92] width 15 height 11
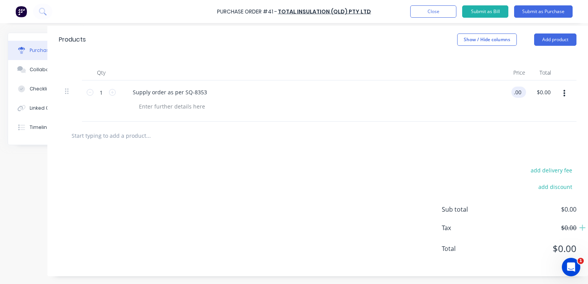
scroll to position [171, 51]
type input "600.00"
click at [460, 165] on div "add delivery fee" at bounding box center [512, 170] width 135 height 10
type textarea "x"
type input "$600.00"
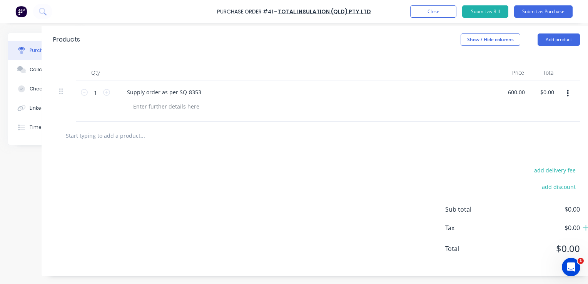
type input "$600.00"
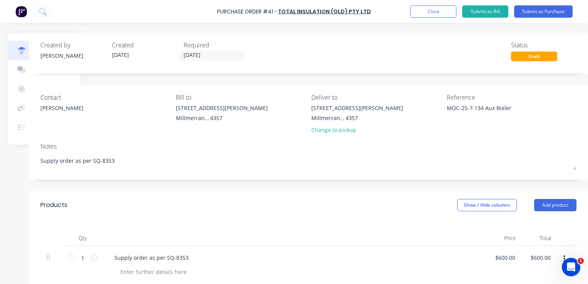
scroll to position [0, 69]
click at [532, 10] on button "Submit as Purchase" at bounding box center [543, 11] width 58 height 12
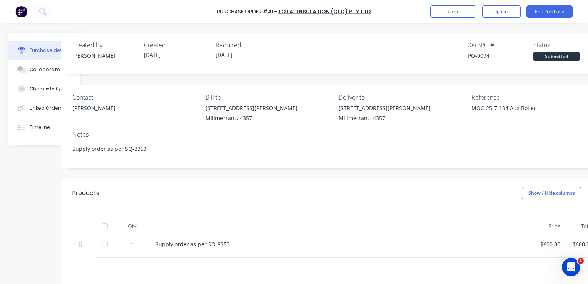
scroll to position [0, 59]
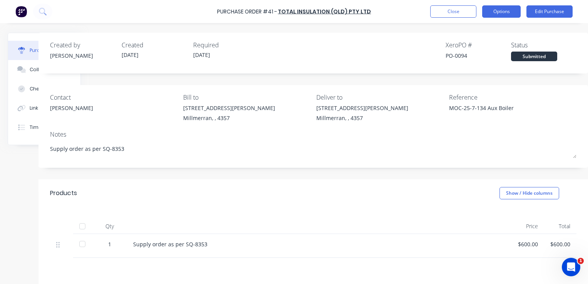
click at [505, 12] on button "Options" at bounding box center [501, 11] width 38 height 12
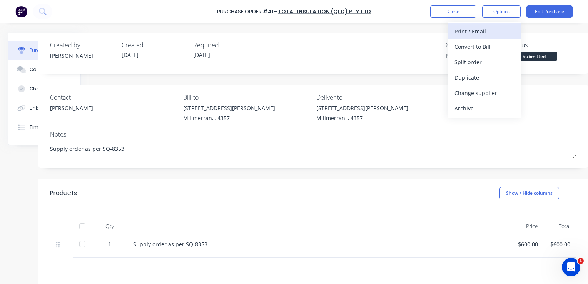
click at [473, 30] on div "Print / Email" at bounding box center [483, 31] width 59 height 11
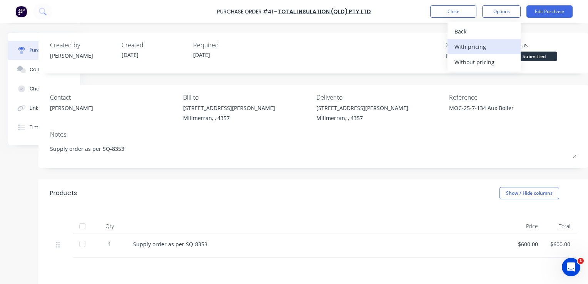
click at [481, 51] on div "With pricing" at bounding box center [483, 46] width 59 height 11
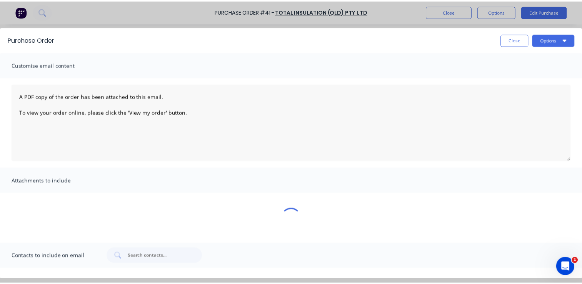
scroll to position [0, 0]
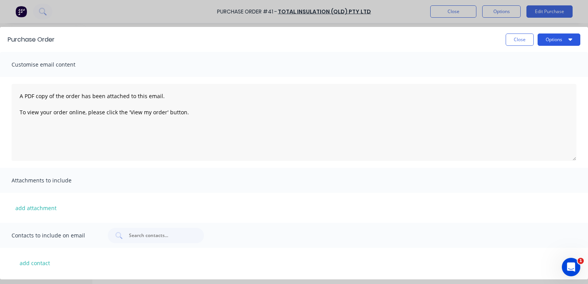
click at [566, 40] on button "Options" at bounding box center [559, 39] width 43 height 12
click at [519, 78] on div "Print" at bounding box center [543, 74] width 59 height 11
click at [513, 40] on button "Close" at bounding box center [520, 39] width 28 height 12
type textarea "x"
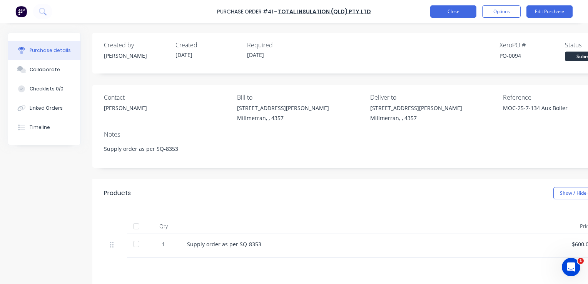
click at [446, 12] on button "Close" at bounding box center [453, 11] width 46 height 12
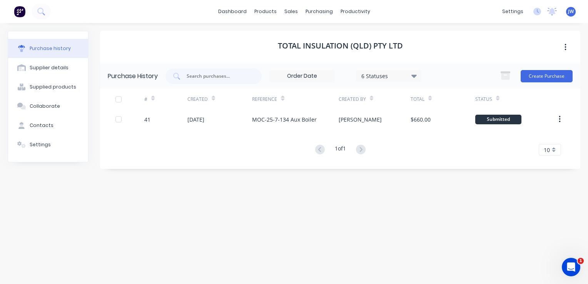
click at [569, 12] on span "JW" at bounding box center [571, 11] width 6 height 7
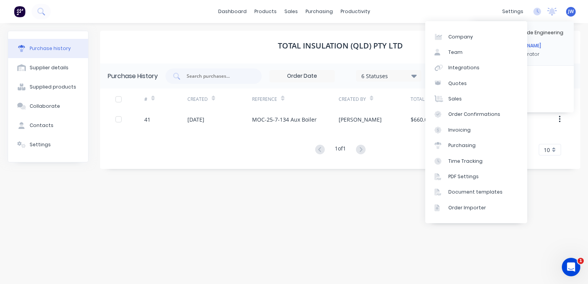
click at [578, 44] on div "Total Insulation (QLD) Pty Ltd" at bounding box center [340, 47] width 480 height 33
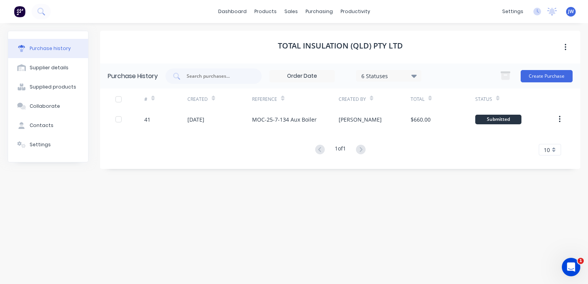
click at [572, 9] on span "JW" at bounding box center [571, 11] width 6 height 7
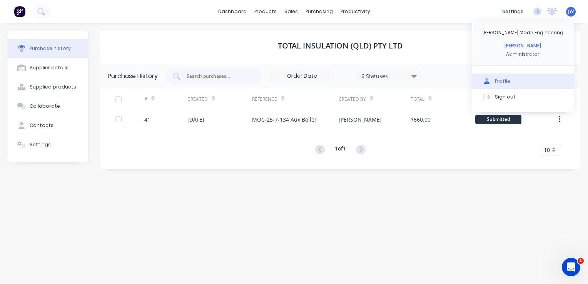
click at [502, 84] on button "Profile" at bounding box center [523, 80] width 102 height 15
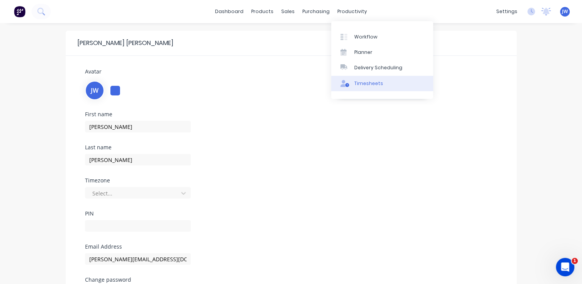
click at [370, 83] on div "Timesheets" at bounding box center [368, 83] width 29 height 7
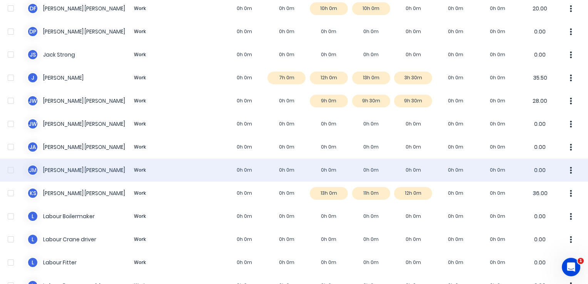
scroll to position [308, 0]
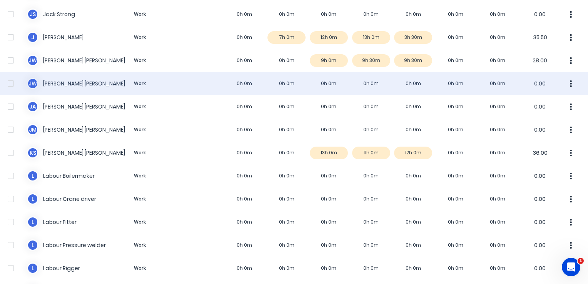
click at [16, 83] on div at bounding box center [10, 83] width 15 height 15
click at [63, 83] on div "J W Jeffrey Weber Work 0h 0m 0h 0m 0h 0m 0h 0m 0h 0m 0h 0m 0h 0m 0.00" at bounding box center [294, 83] width 588 height 23
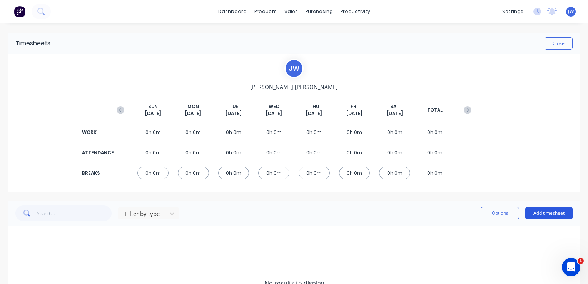
click at [542, 211] on button "Add timesheet" at bounding box center [548, 213] width 47 height 12
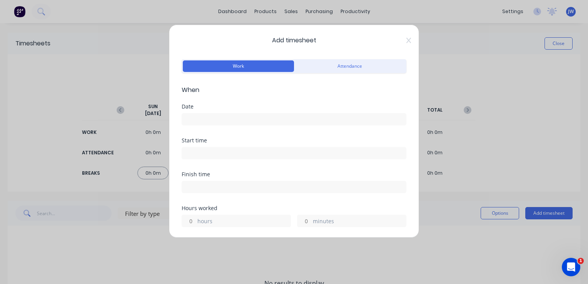
click at [195, 118] on input at bounding box center [294, 120] width 224 height 12
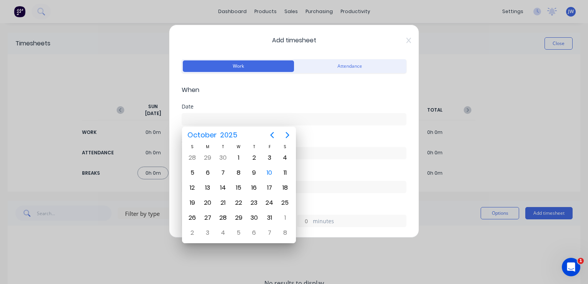
click at [475, 253] on div "Add timesheet Work Attendance When Date Start time Finish time Hours worked hou…" at bounding box center [294, 142] width 588 height 284
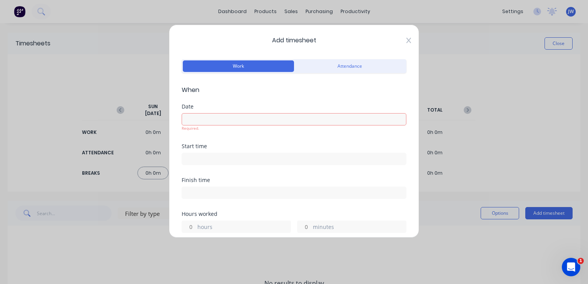
click at [406, 40] on icon at bounding box center [408, 40] width 5 height 5
